Goal: Find specific page/section: Find specific page/section

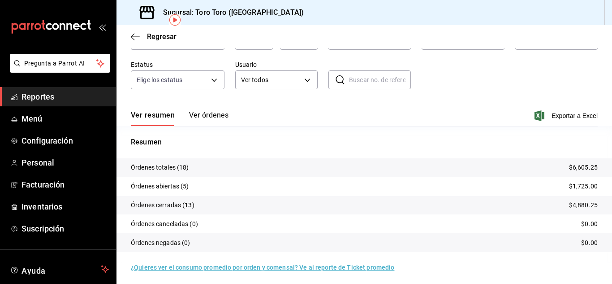
scroll to position [68, 0]
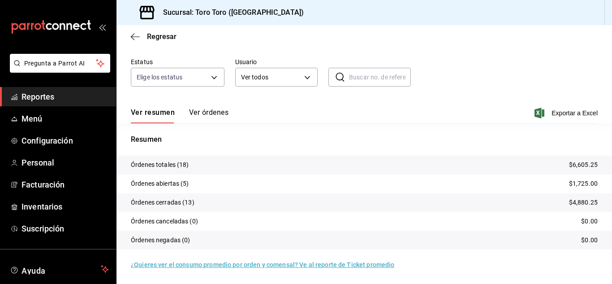
click at [43, 99] on span "Reportes" at bounding box center [65, 97] width 87 height 12
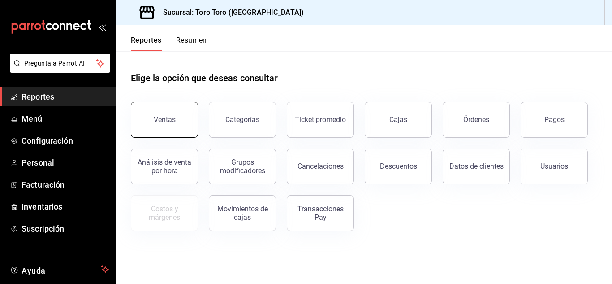
click at [157, 121] on div "Ventas" at bounding box center [165, 119] width 22 height 9
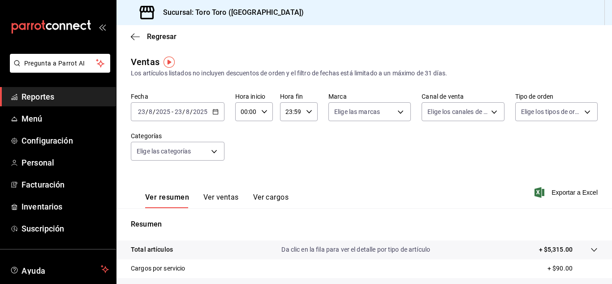
click at [261, 195] on button "Ver cargos" at bounding box center [271, 200] width 36 height 15
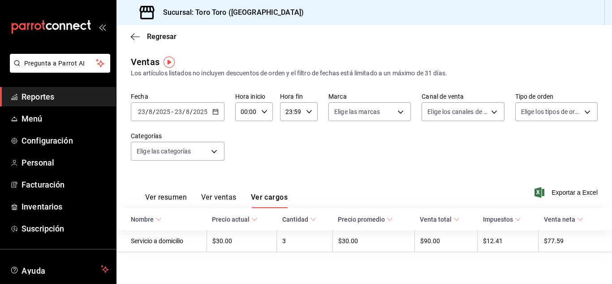
click at [37, 94] on span "Reportes" at bounding box center [65, 97] width 87 height 12
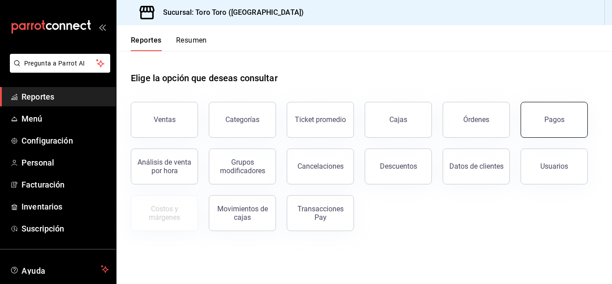
click at [550, 126] on button "Pagos" at bounding box center [554, 120] width 67 height 36
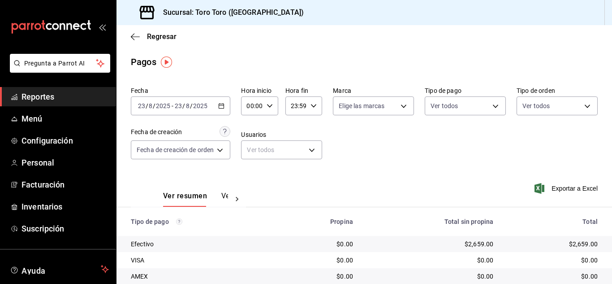
click at [228, 108] on div "[DATE] [DATE] - [DATE] [DATE]" at bounding box center [181, 105] width 100 height 19
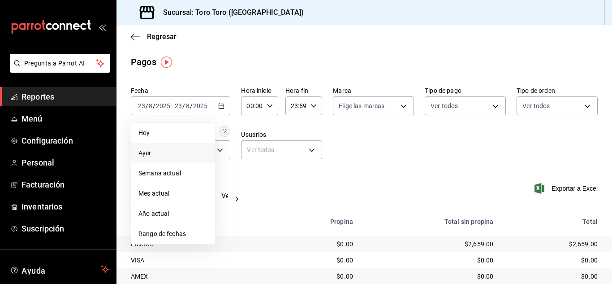
click at [159, 153] on span "Ayer" at bounding box center [173, 152] width 69 height 9
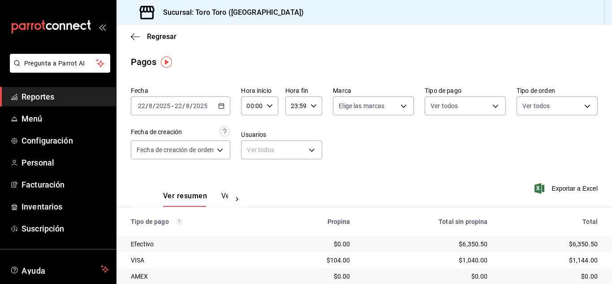
click at [221, 105] on icon "button" at bounding box center [221, 106] width 6 height 6
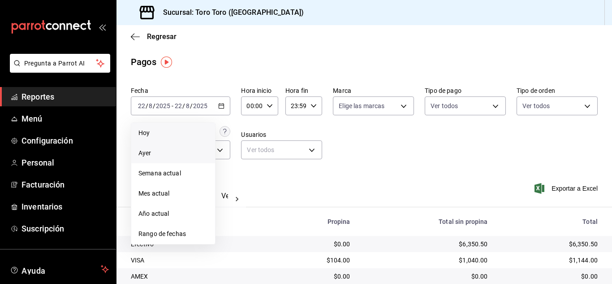
click at [150, 130] on span "Hoy" at bounding box center [173, 132] width 69 height 9
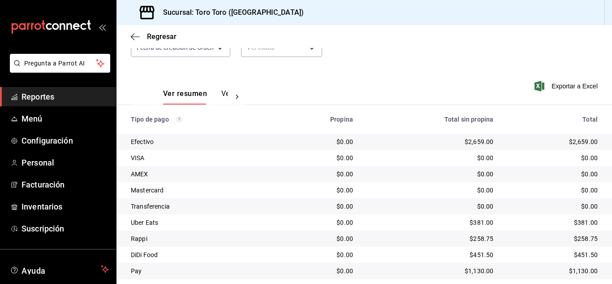
scroll to position [128, 0]
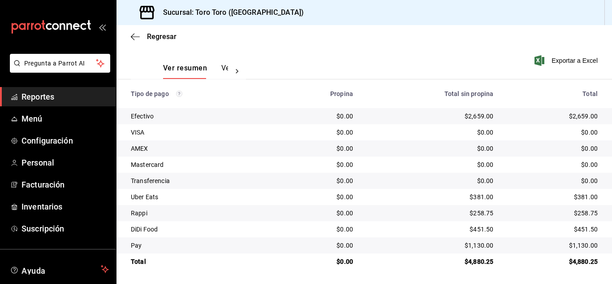
click at [46, 96] on span "Reportes" at bounding box center [65, 97] width 87 height 12
